Goal: Find contact information: Find contact information

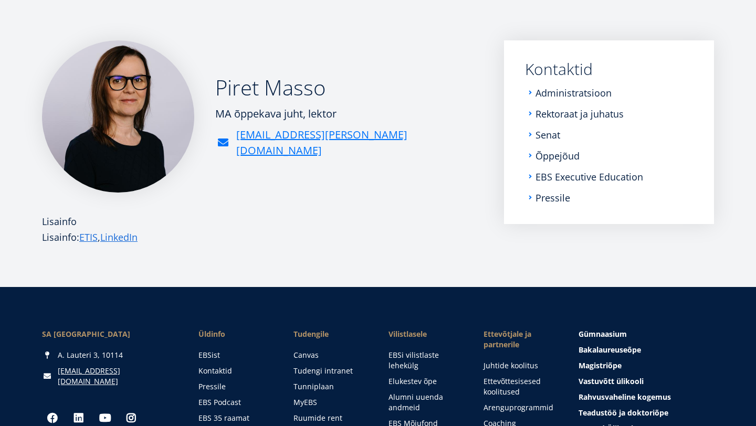
scroll to position [31, 0]
